Goal: Contribute content

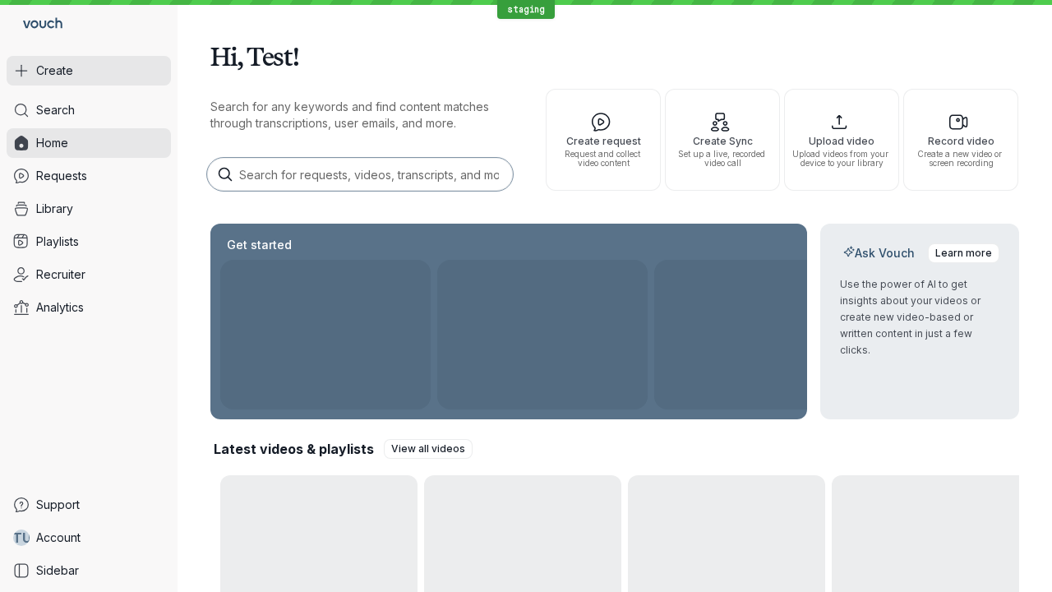
click at [89, 71] on button "Create" at bounding box center [89, 71] width 164 height 30
